Goal: Task Accomplishment & Management: Manage account settings

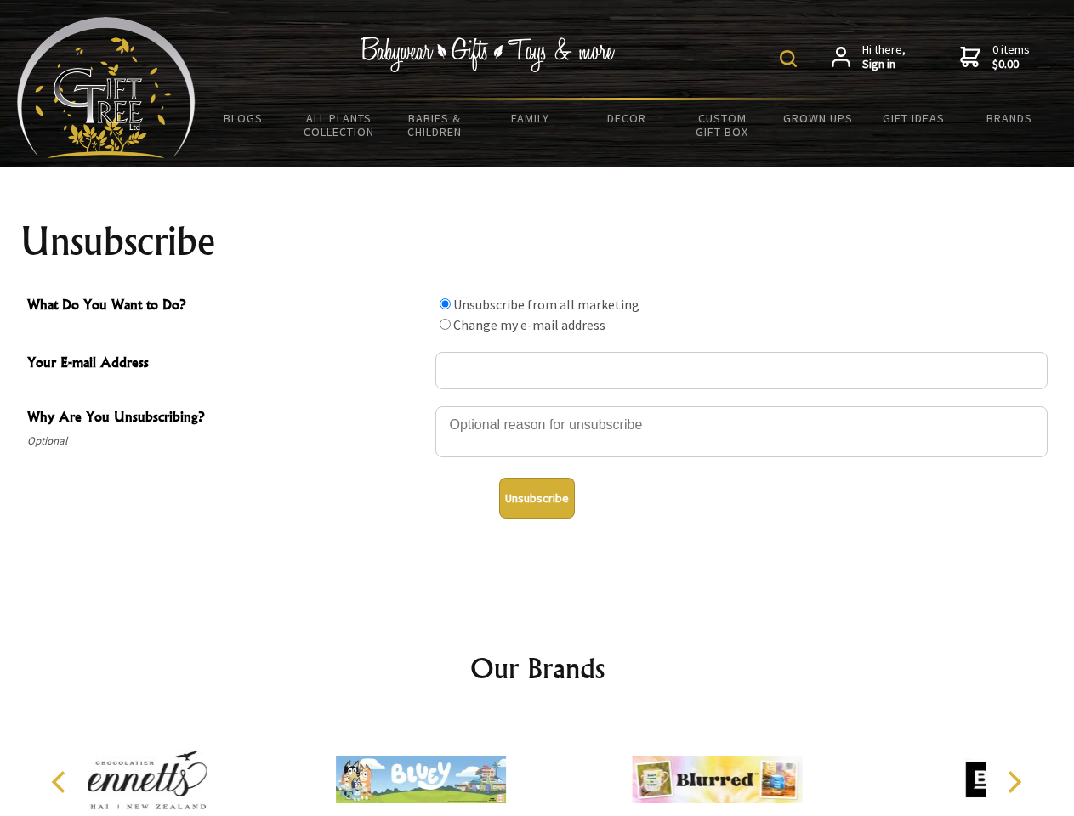
click at [791, 59] on img at bounding box center [788, 58] width 17 height 17
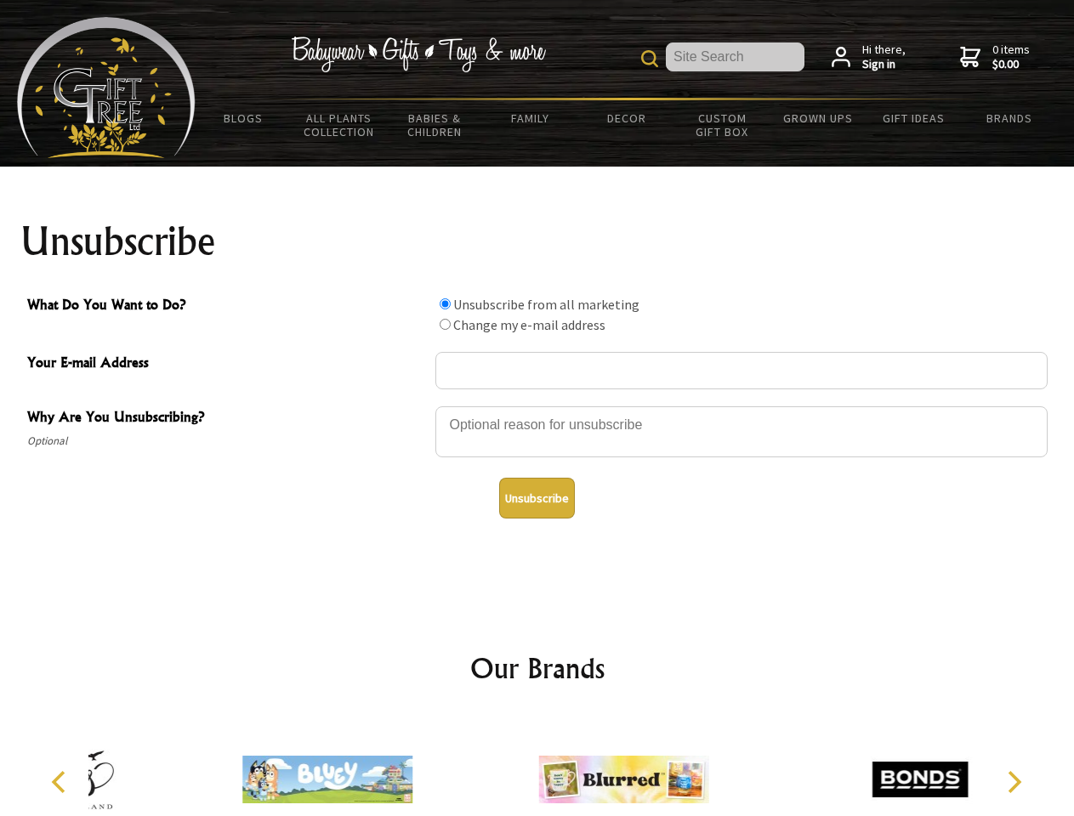
click at [537, 406] on div at bounding box center [741, 435] width 612 height 60
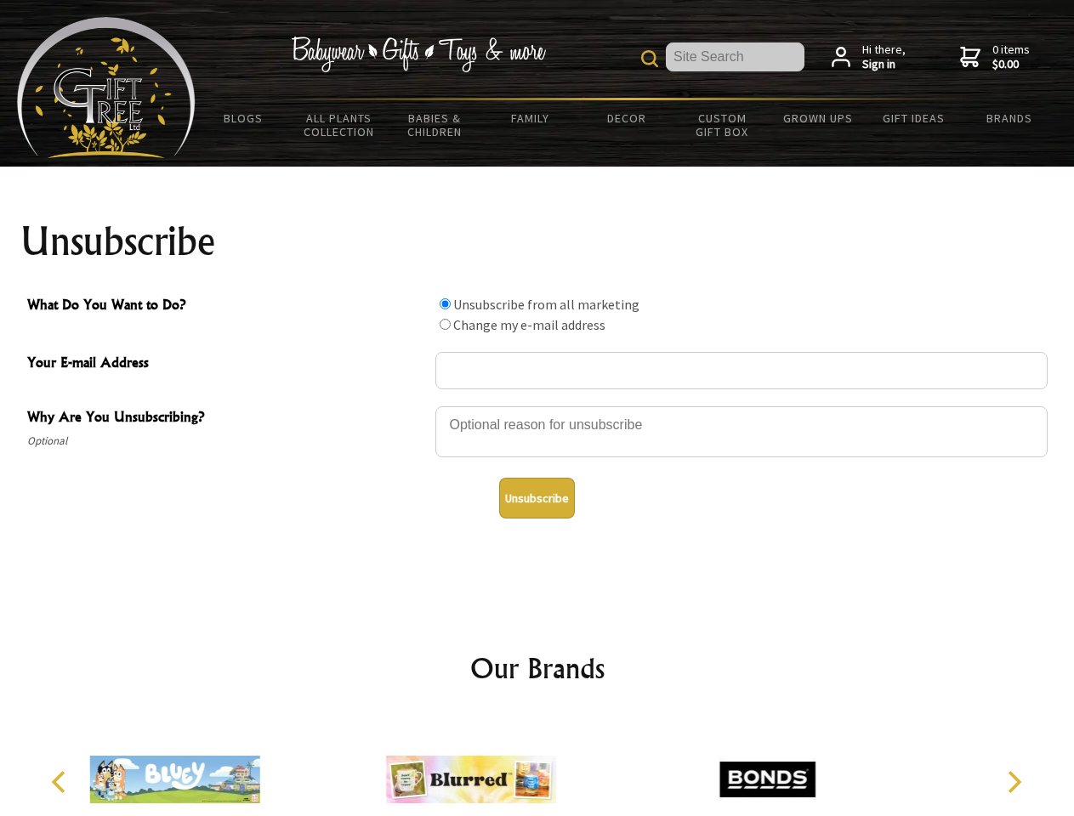
click at [445, 304] on input "What Do You Want to Do?" at bounding box center [445, 303] width 11 height 11
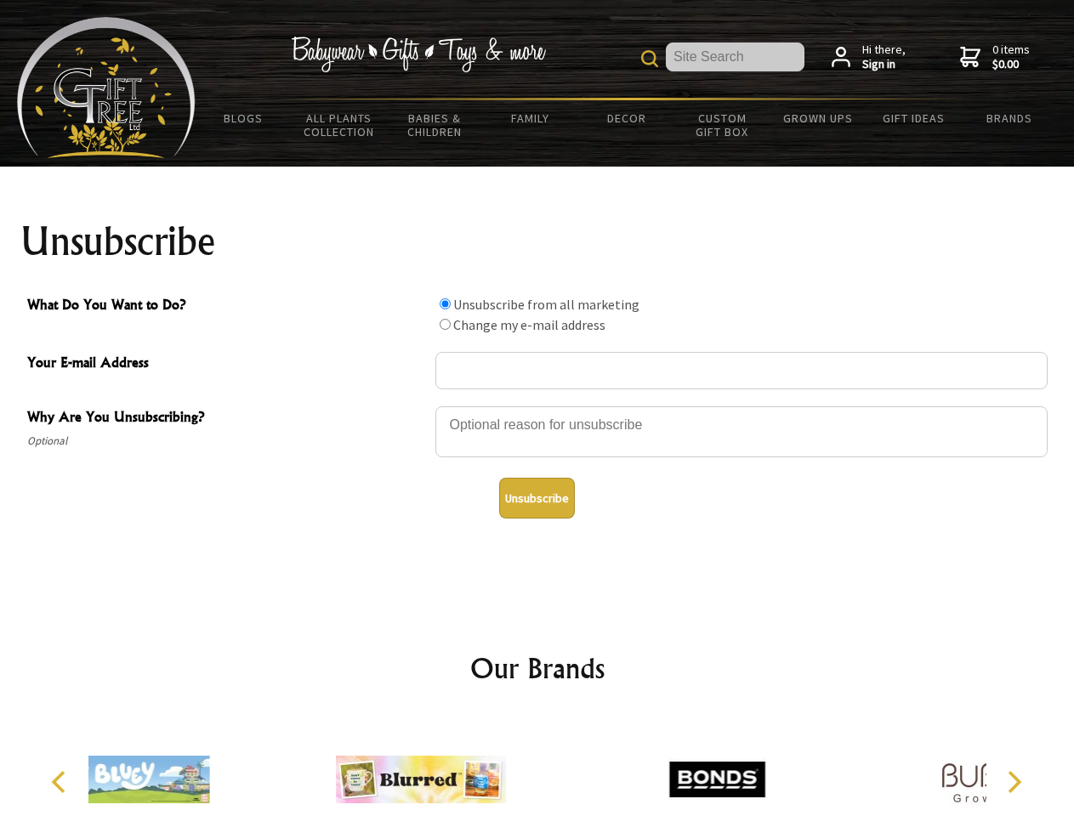
click at [445, 324] on input "What Do You Want to Do?" at bounding box center [445, 324] width 11 height 11
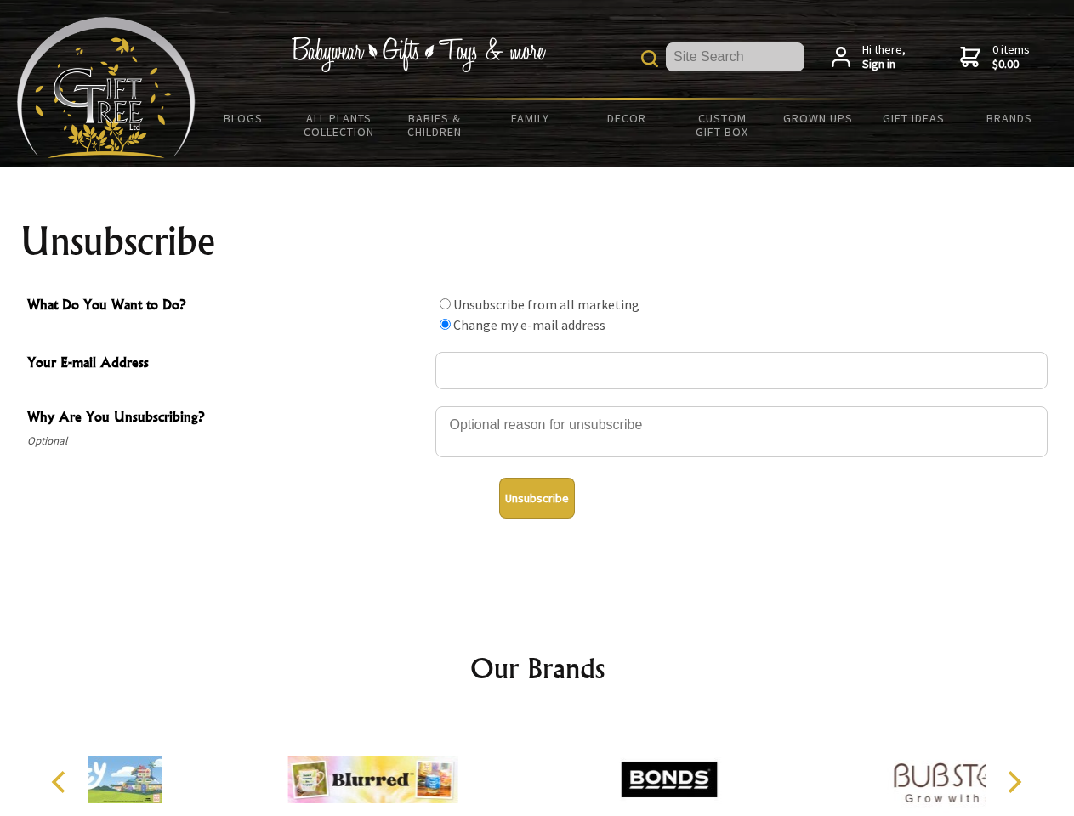
radio input "true"
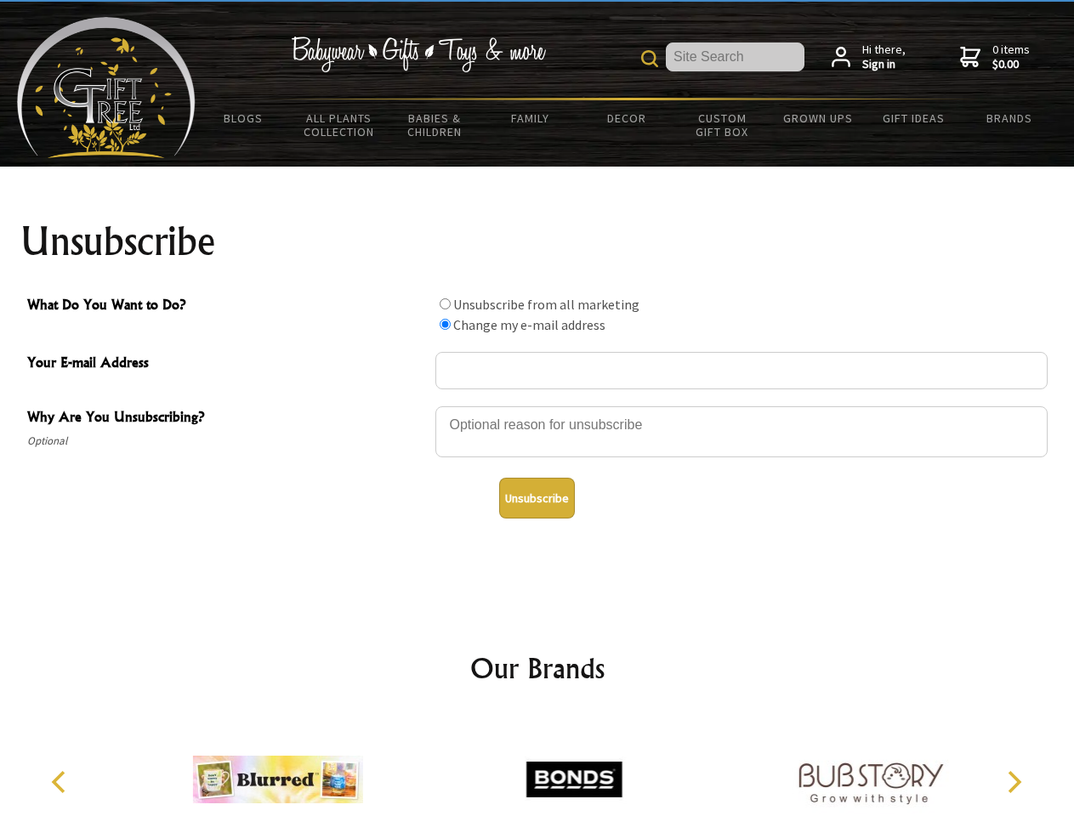
click at [537, 498] on button "Unsubscribe" at bounding box center [537, 498] width 76 height 41
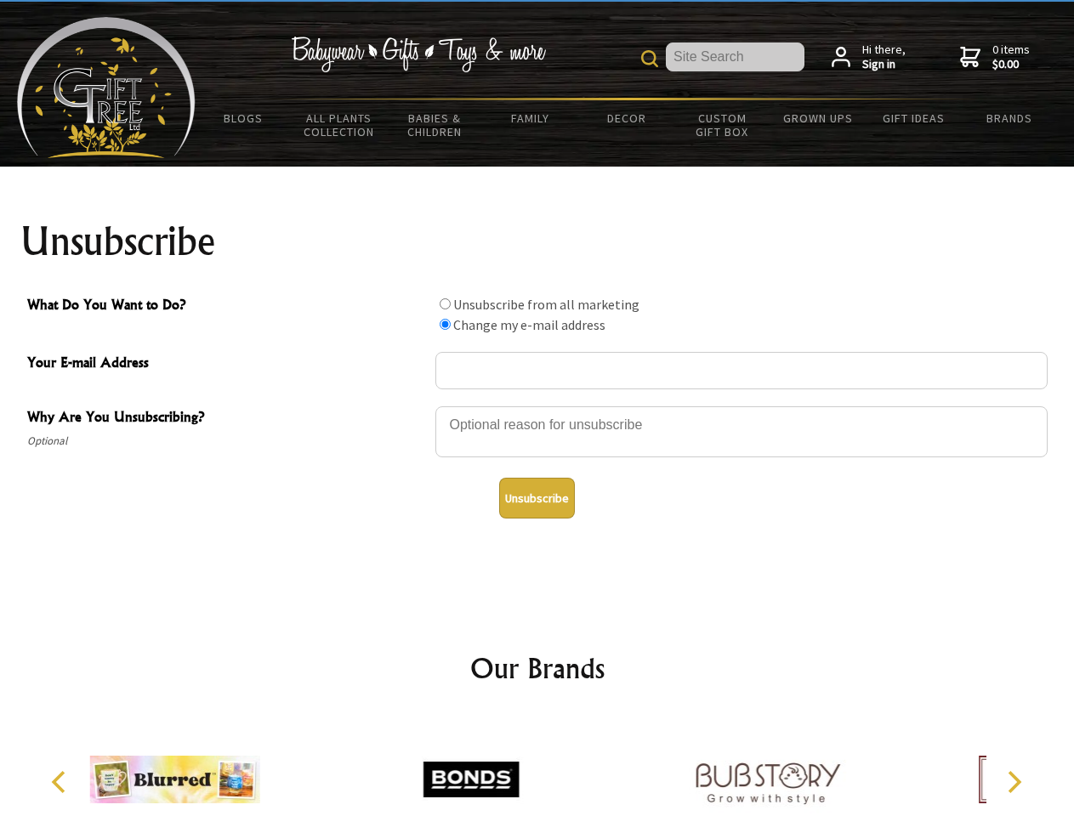
click at [537, 766] on img at bounding box center [471, 780] width 170 height 128
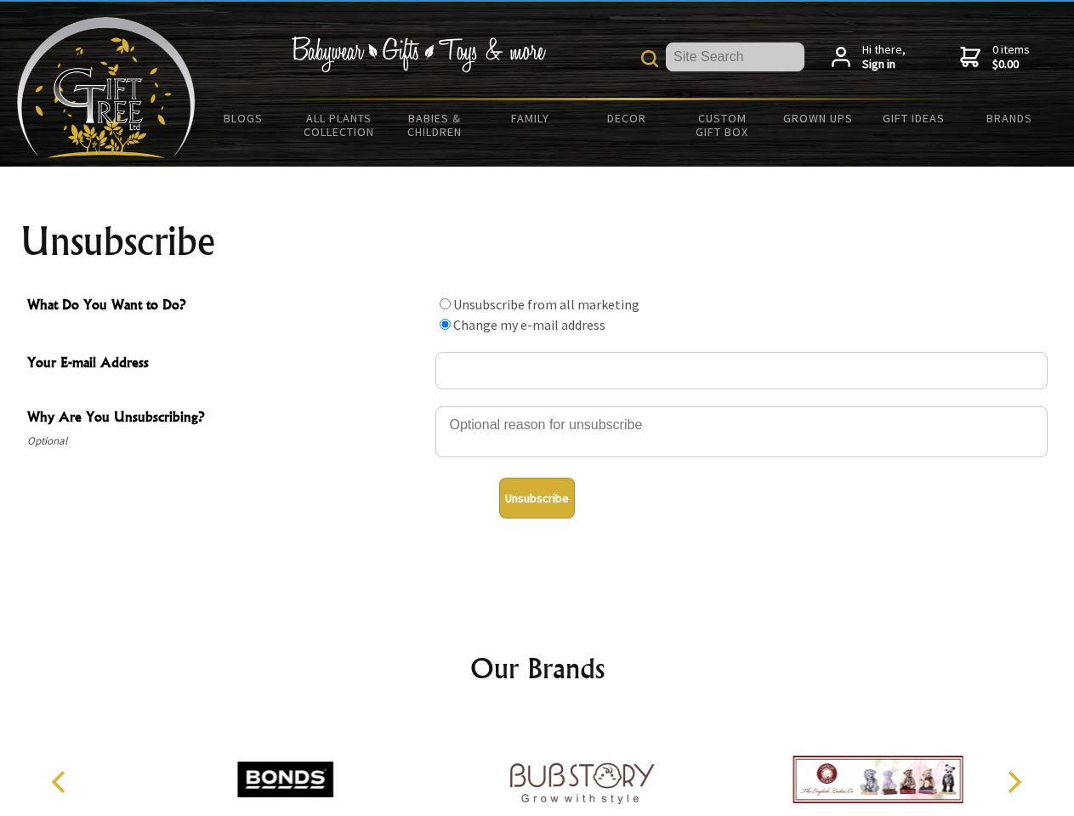
click at [61, 782] on icon "Previous" at bounding box center [60, 782] width 22 height 22
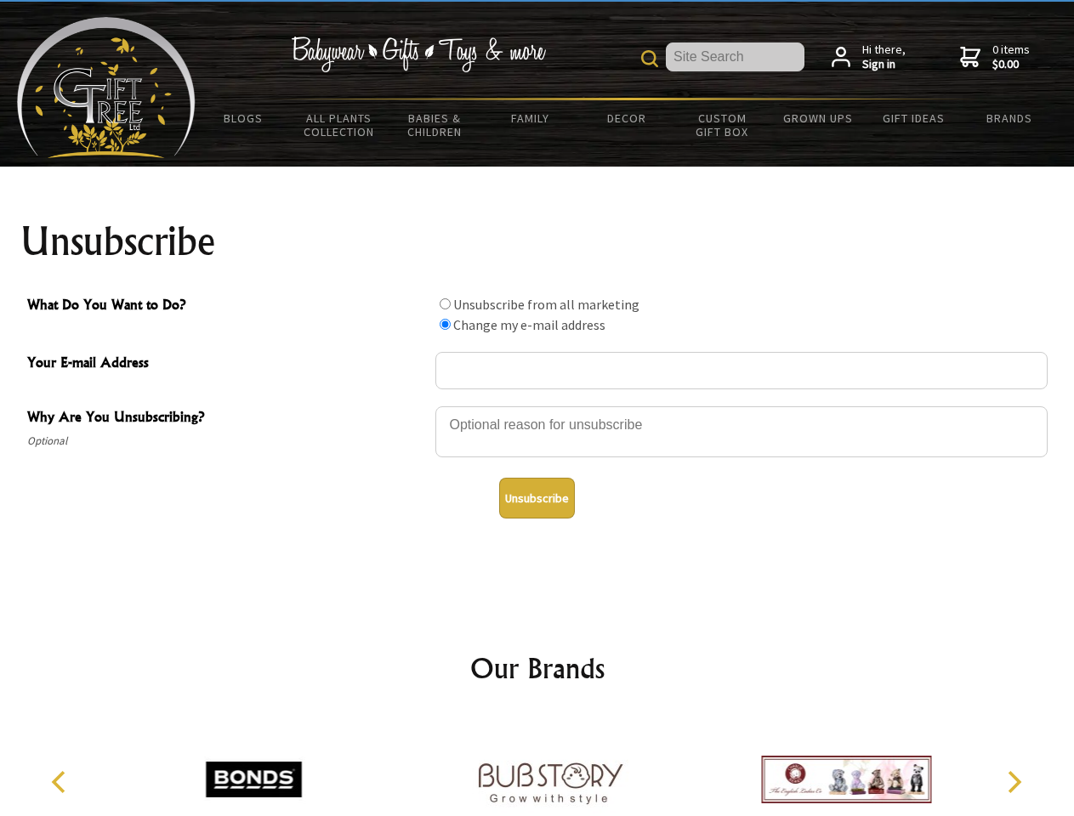
click at [1014, 782] on icon "Next" at bounding box center [1013, 782] width 22 height 22
